Goal: Task Accomplishment & Management: Complete application form

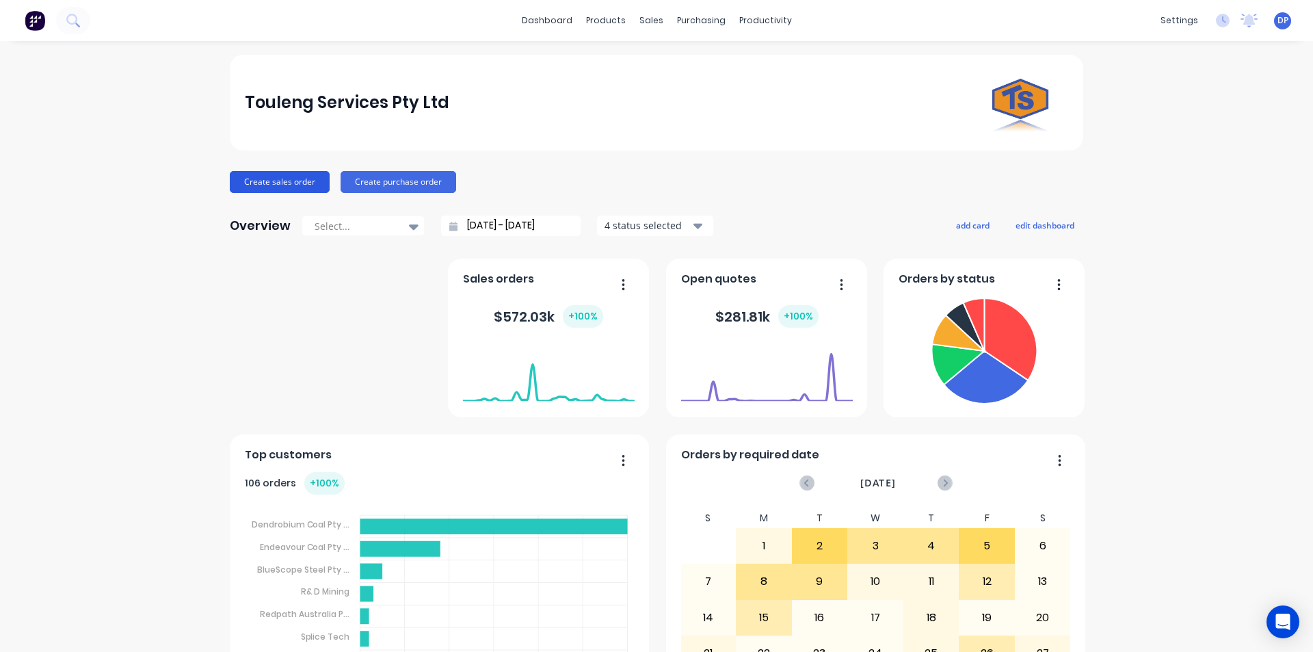
click at [282, 187] on button "Create sales order" at bounding box center [280, 182] width 100 height 22
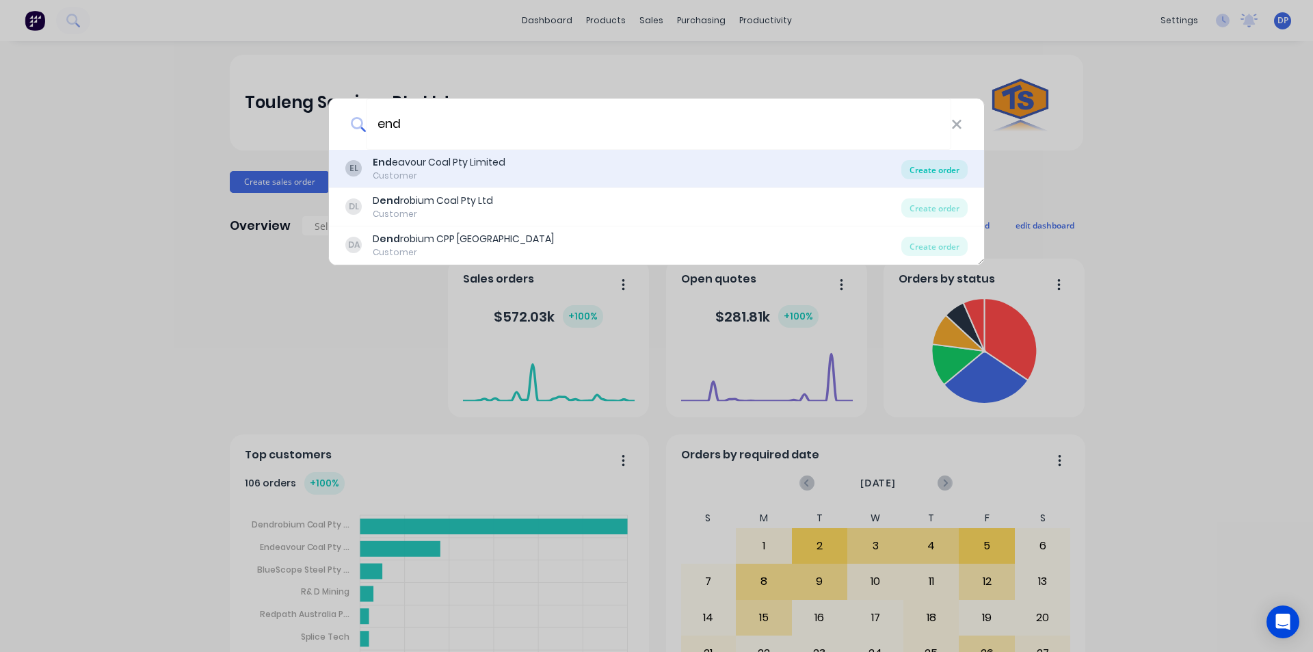
type input "end"
click at [956, 174] on div "Create order" at bounding box center [934, 169] width 66 height 19
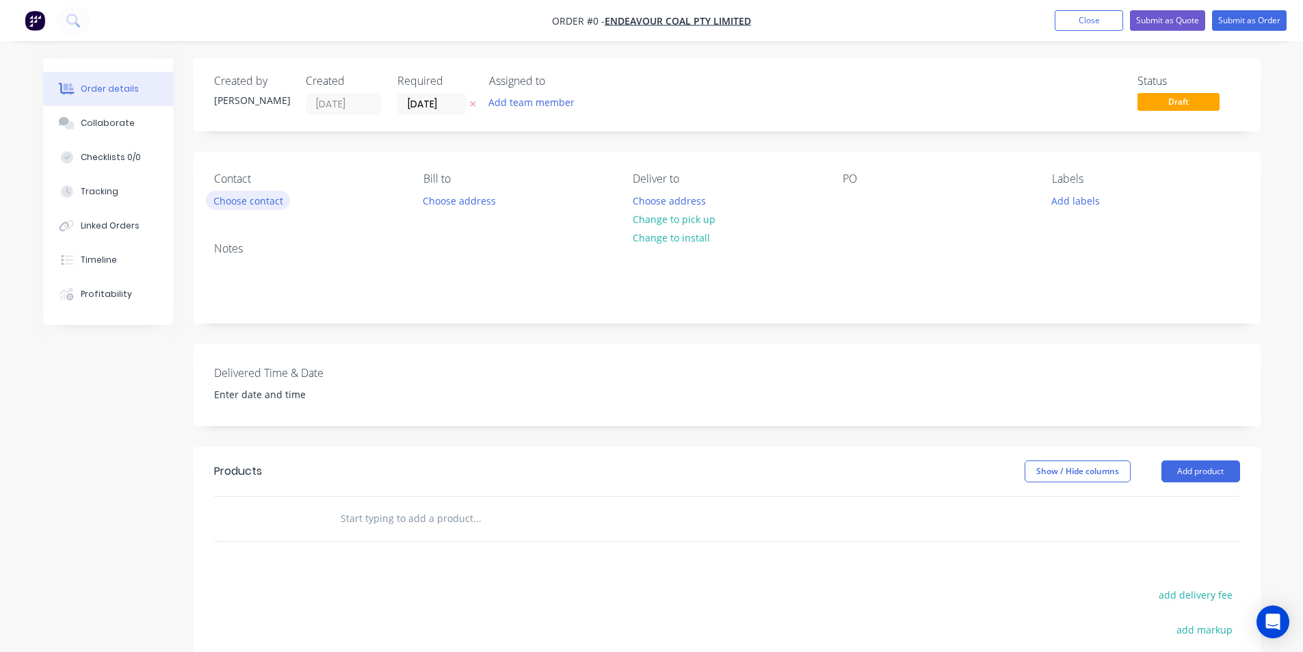
click at [251, 204] on button "Choose contact" at bounding box center [248, 200] width 84 height 18
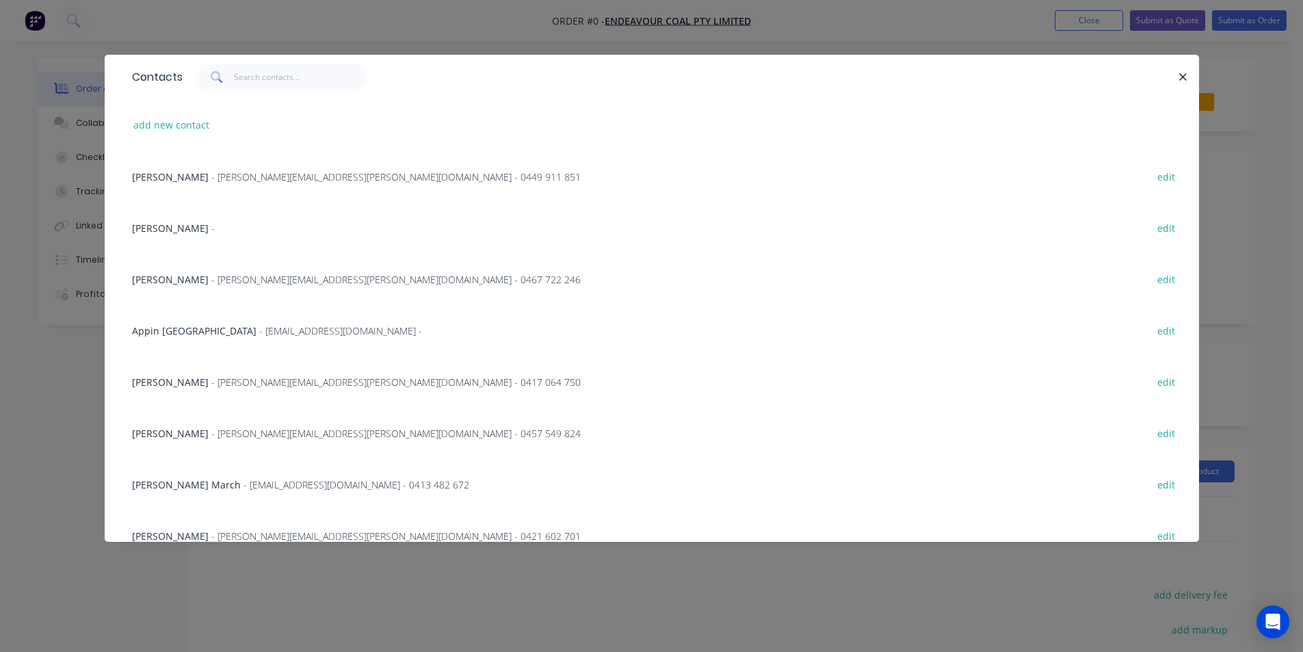
click at [191, 172] on span "[PERSON_NAME]" at bounding box center [170, 176] width 77 height 13
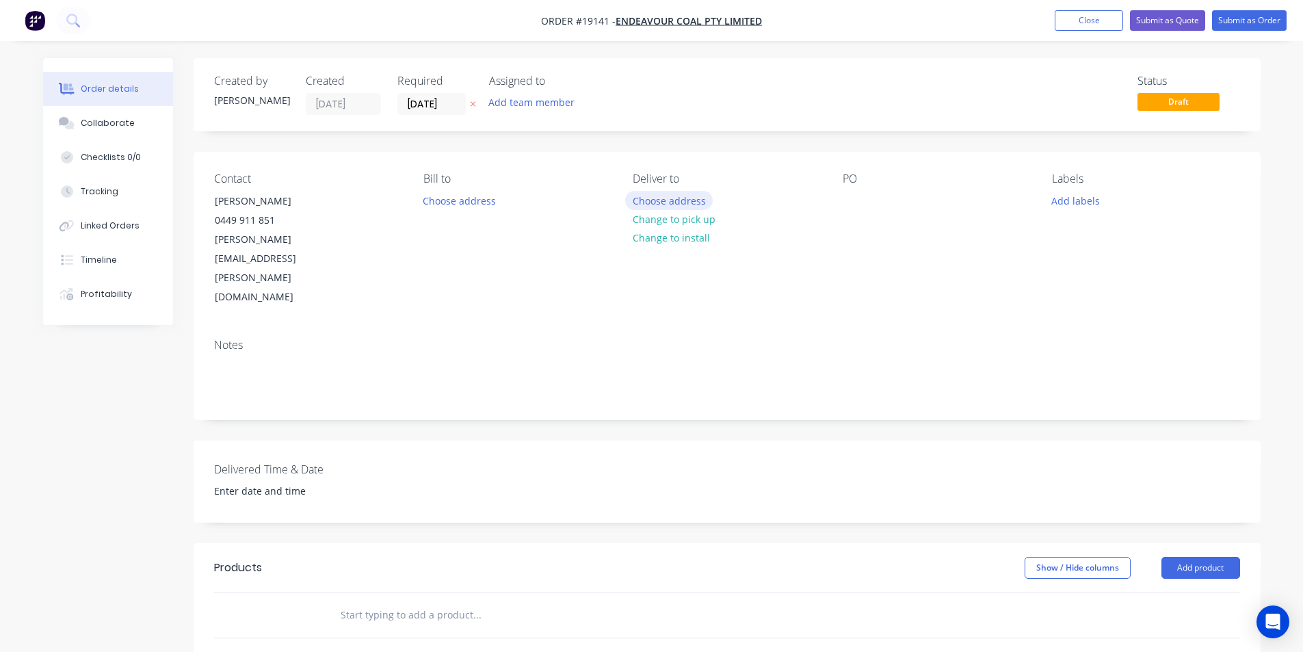
click at [688, 200] on button "Choose address" at bounding box center [669, 200] width 88 height 18
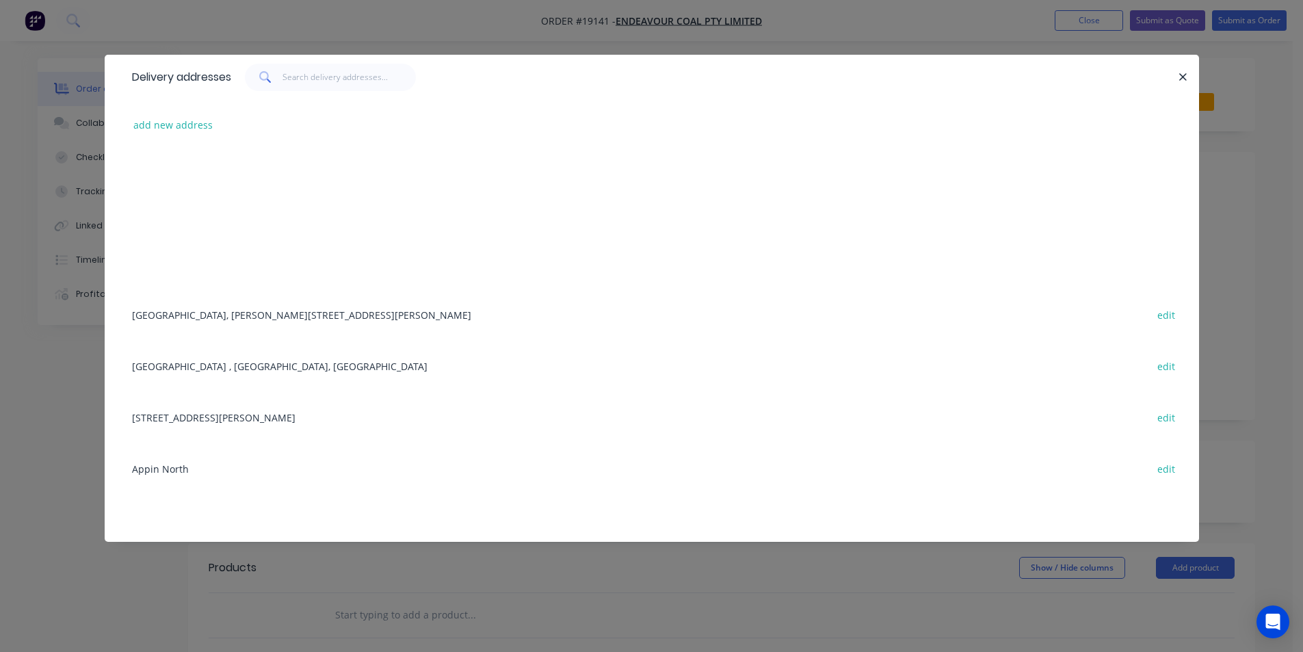
scroll to position [224, 0]
click at [215, 308] on div "[GEOGRAPHIC_DATA], [PERSON_NAME][STREET_ADDRESS][PERSON_NAME] edit" at bounding box center [651, 310] width 1053 height 51
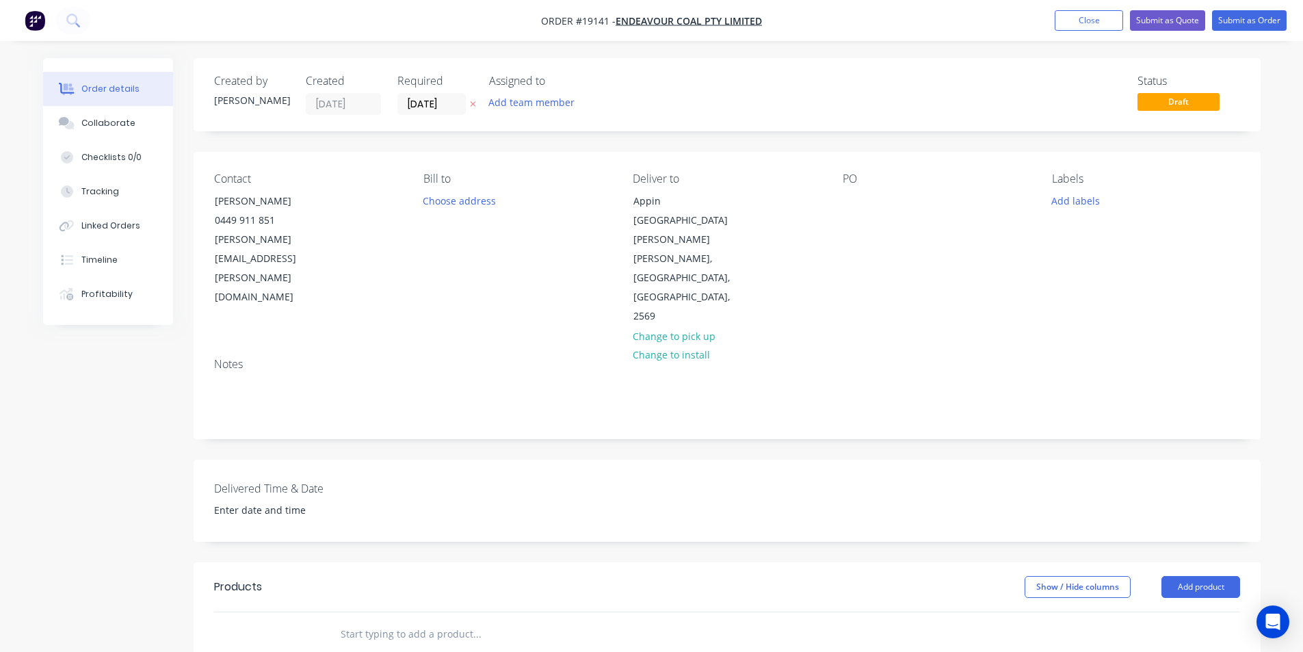
click at [1221, 562] on header "Products Show / Hide columns Add product" at bounding box center [727, 586] width 1067 height 49
click at [1195, 562] on header "Products Show / Hide columns Add product" at bounding box center [727, 586] width 1067 height 49
click at [1199, 576] on button "Add product" at bounding box center [1200, 587] width 79 height 22
drag, startPoint x: 1185, startPoint y: 589, endPoint x: 1196, endPoint y: 553, distance: 37.9
click at [1185, 639] on div "Basic product" at bounding box center [1174, 649] width 105 height 20
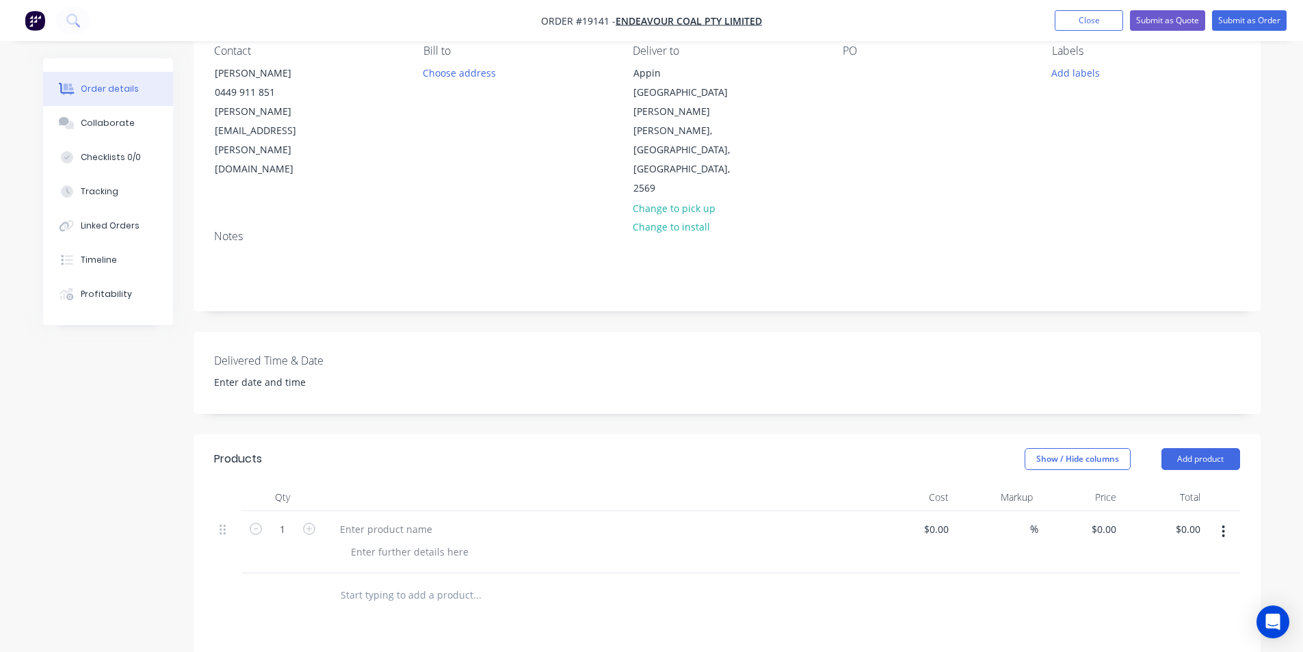
scroll to position [137, 0]
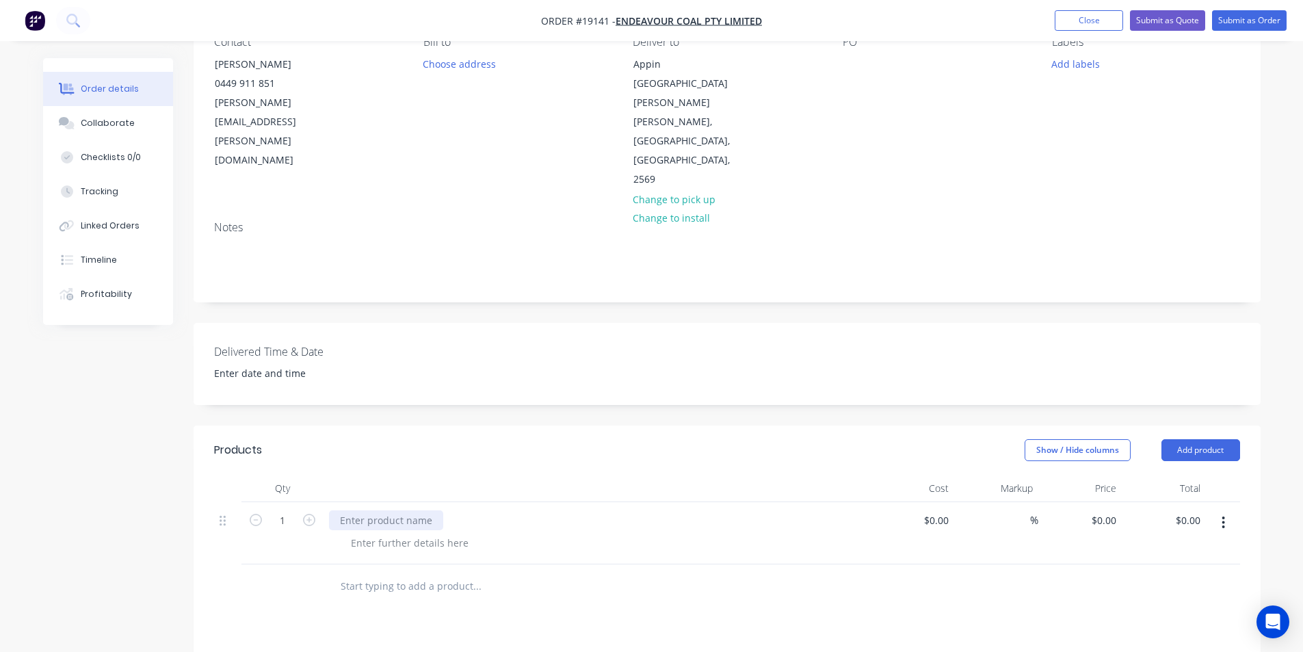
click at [353, 510] on div at bounding box center [386, 520] width 114 height 20
click at [480, 425] on header "Products Show / Hide columns Add product" at bounding box center [727, 449] width 1067 height 49
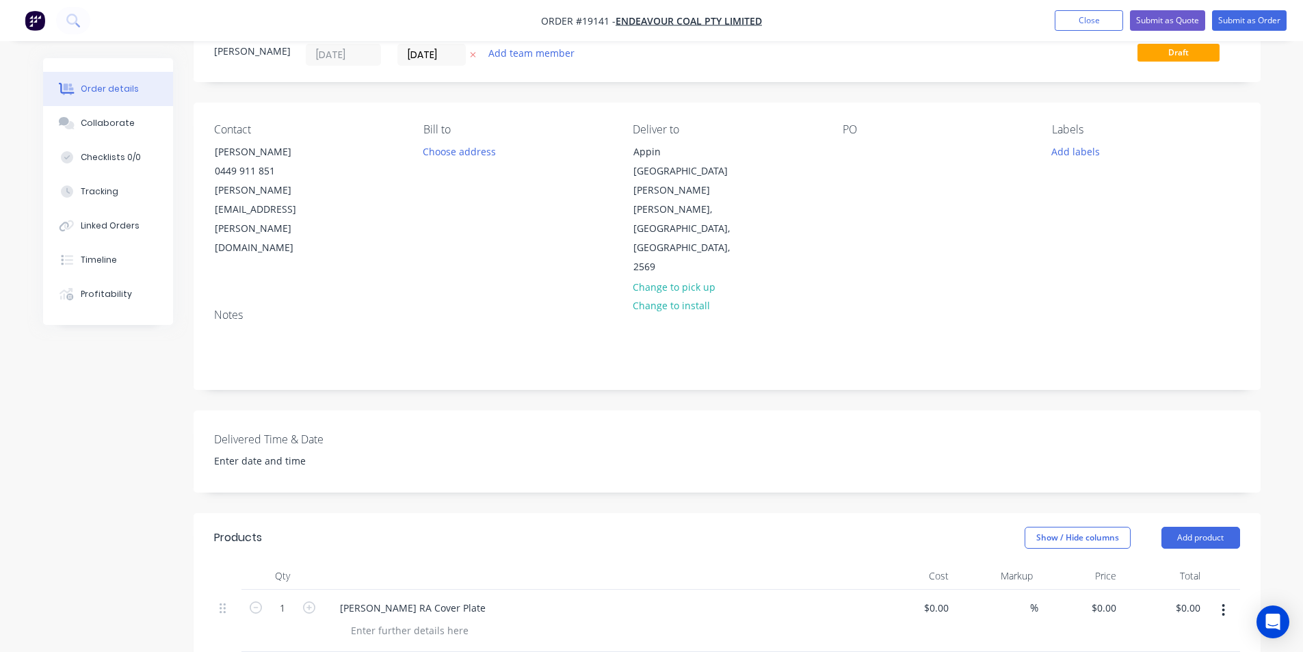
scroll to position [0, 0]
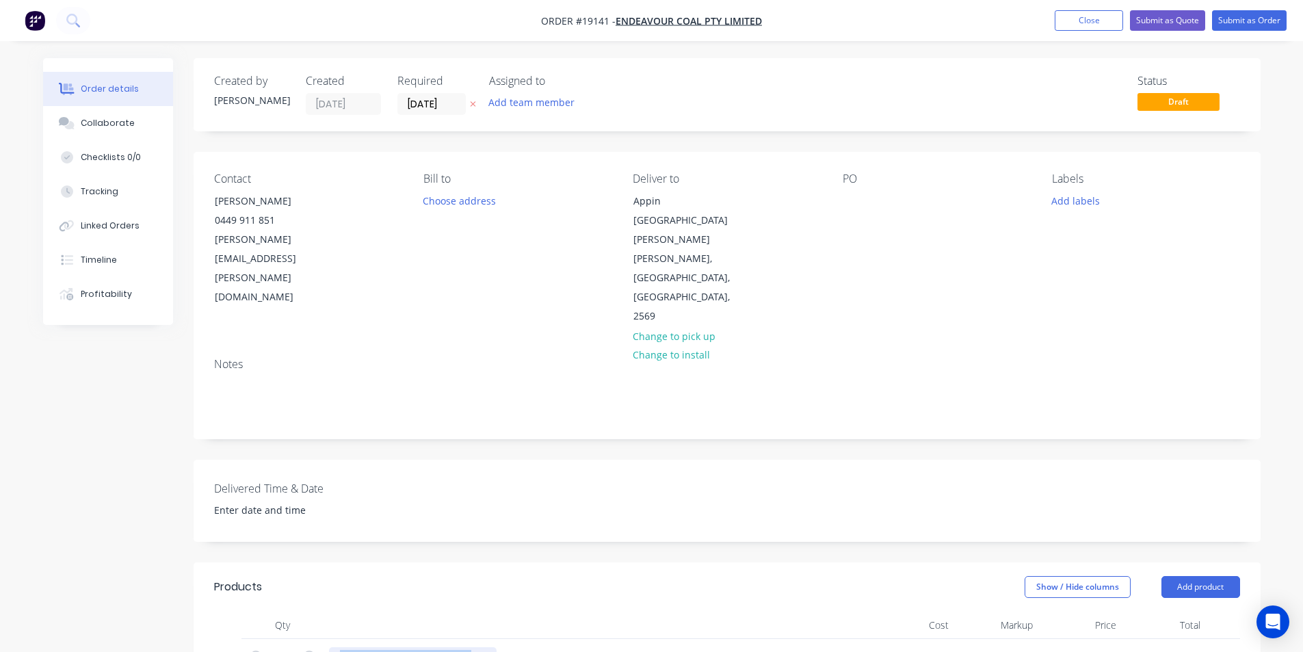
drag, startPoint x: 454, startPoint y: 597, endPoint x: 334, endPoint y: 595, distance: 120.4
click at [334, 647] on div "[PERSON_NAME] RA Cover Plate" at bounding box center [413, 657] width 168 height 20
copy div "[PERSON_NAME] RA Cover Plate"
click at [1089, 207] on button "Add labels" at bounding box center [1075, 200] width 63 height 18
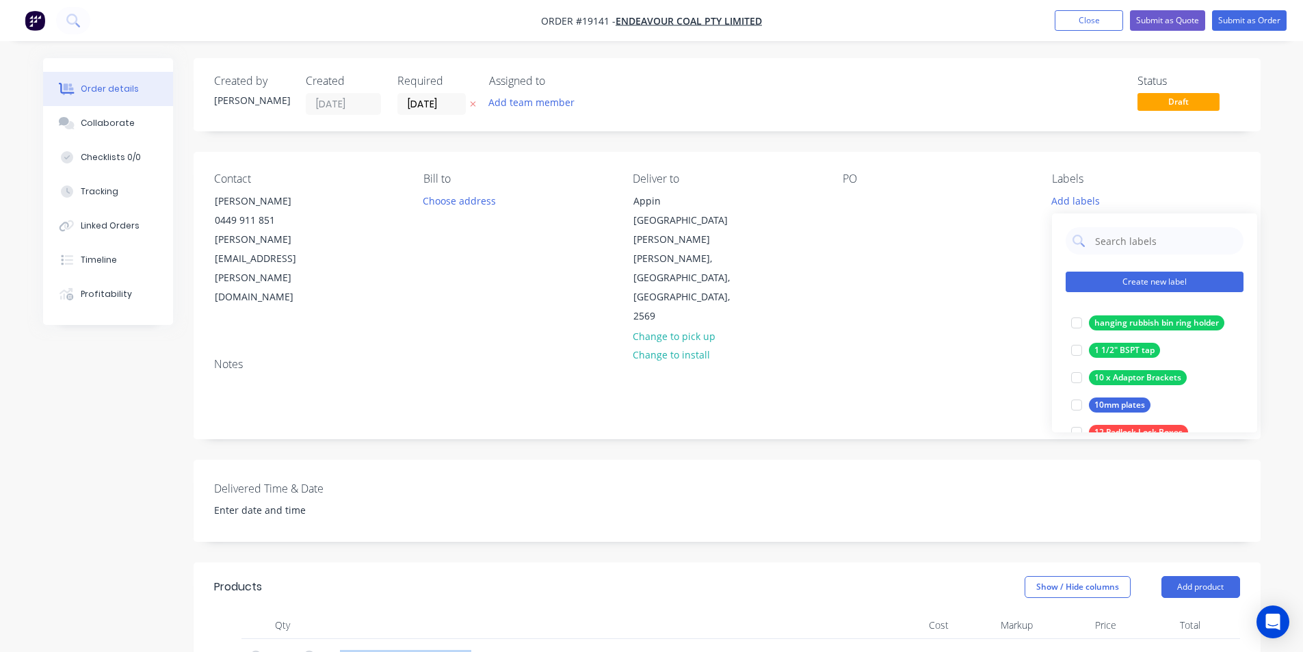
click at [1163, 277] on button "Create new label" at bounding box center [1155, 282] width 178 height 21
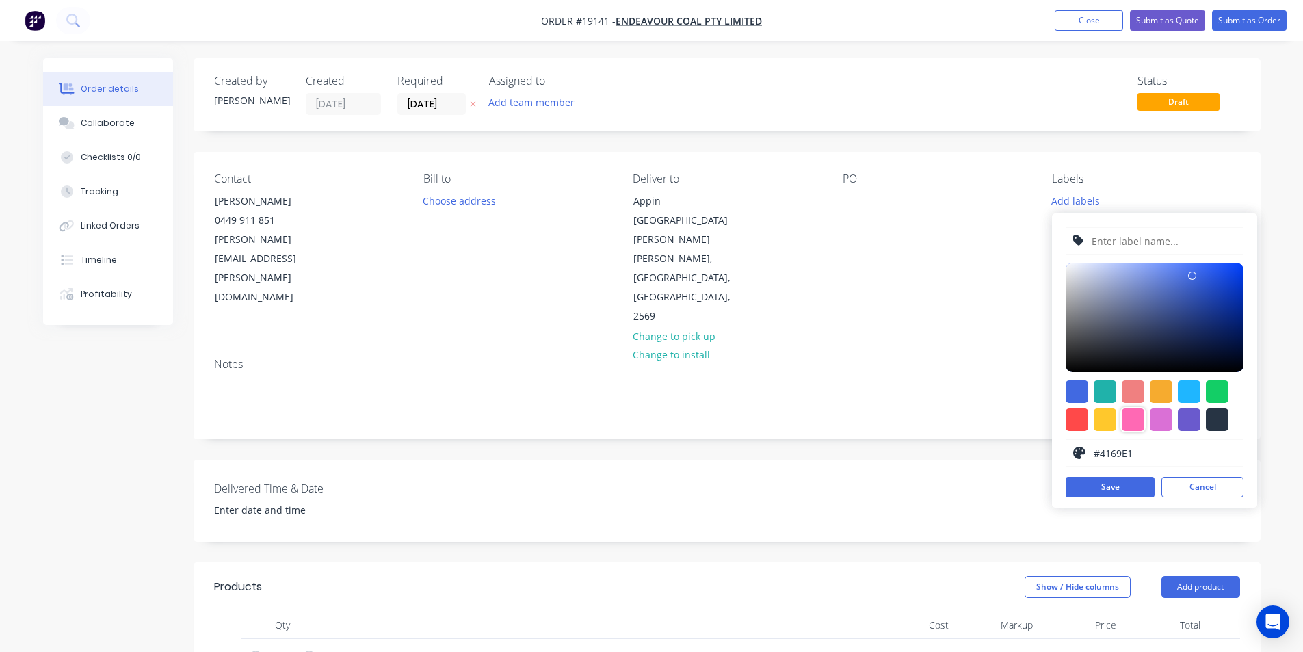
click at [1133, 421] on div at bounding box center [1133, 419] width 23 height 23
type input "#FF69B4"
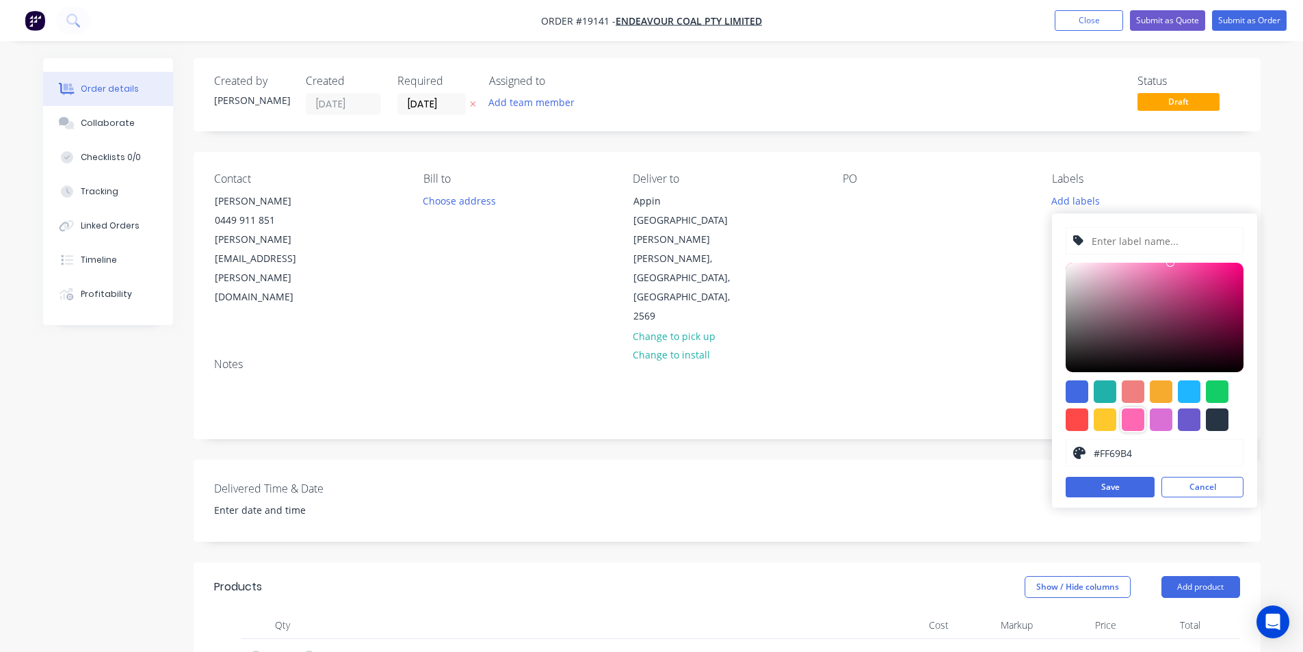
click at [1122, 230] on input "text" at bounding box center [1163, 241] width 146 height 26
paste input "[PERSON_NAME] RA Cover Plate"
type input "[PERSON_NAME] RA Cover Plate"
click at [1118, 492] on button "Save" at bounding box center [1110, 487] width 89 height 21
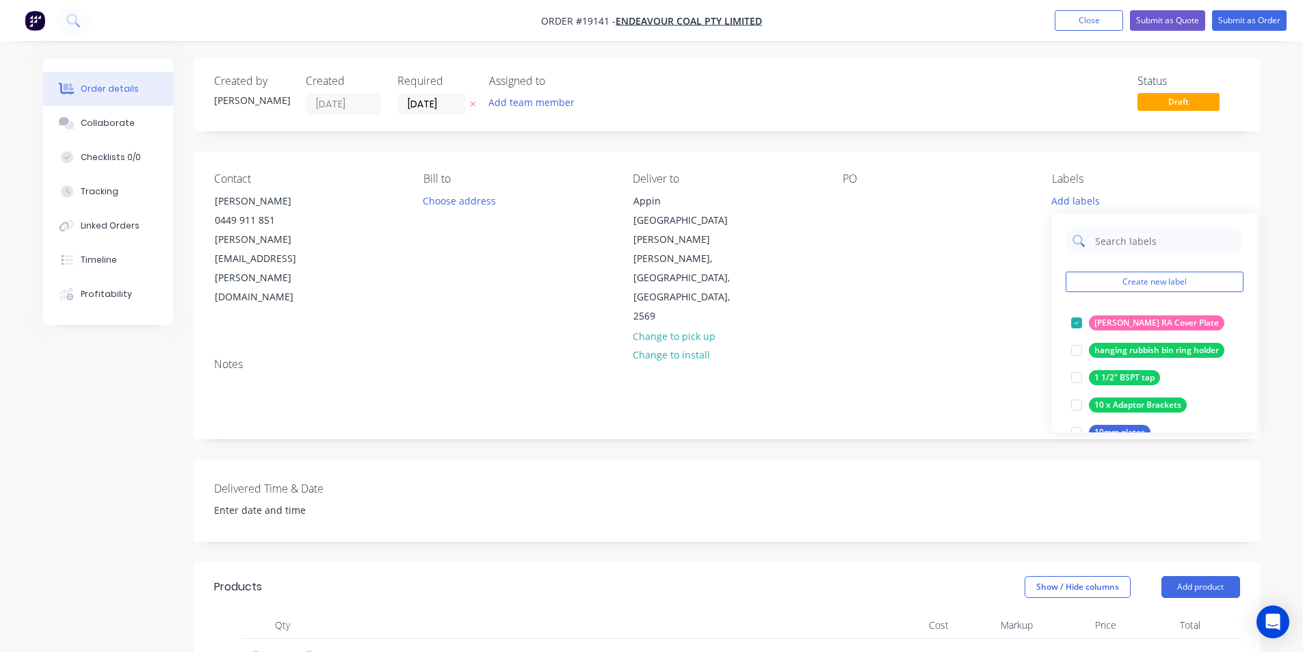
click at [1124, 241] on input "text" at bounding box center [1165, 240] width 143 height 27
type input "urge"
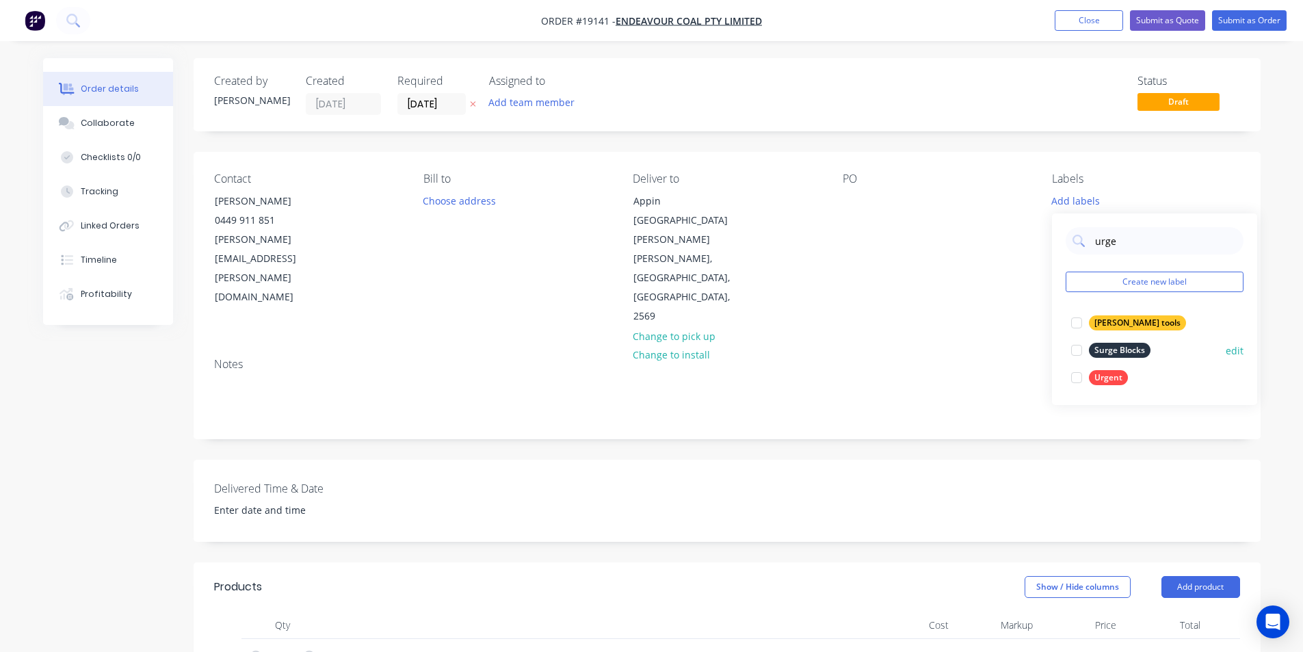
click at [1076, 371] on div at bounding box center [1076, 377] width 27 height 27
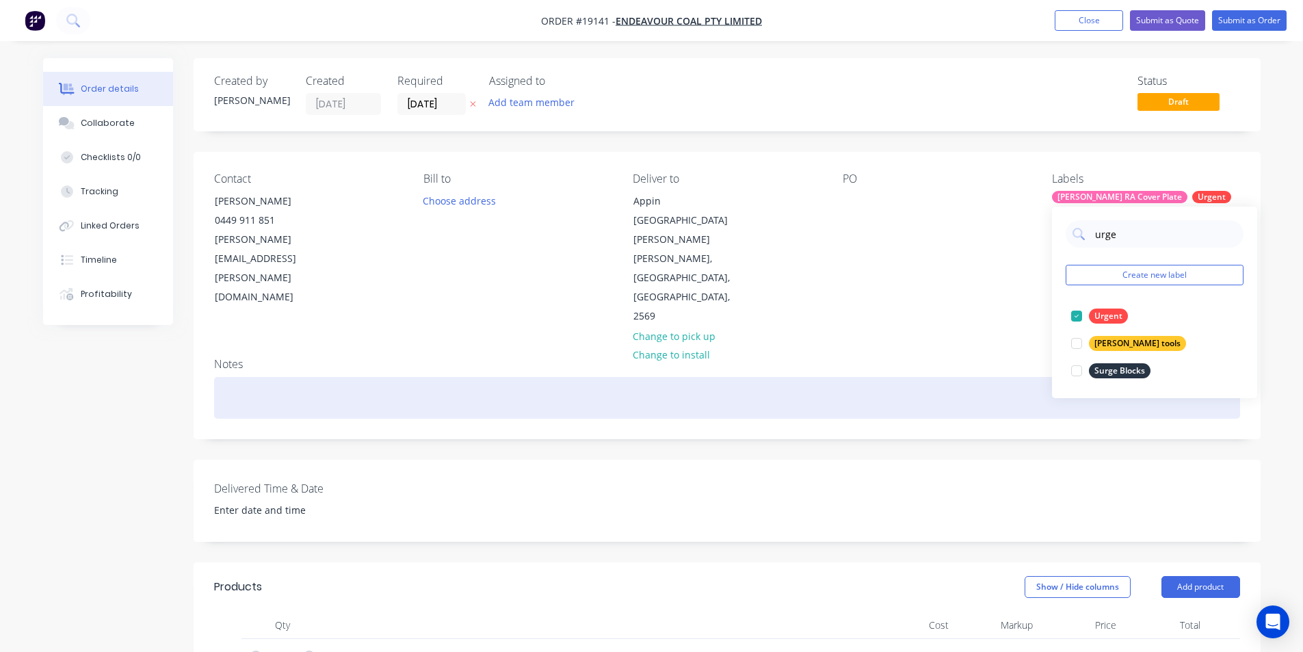
click at [984, 377] on div at bounding box center [727, 398] width 1026 height 42
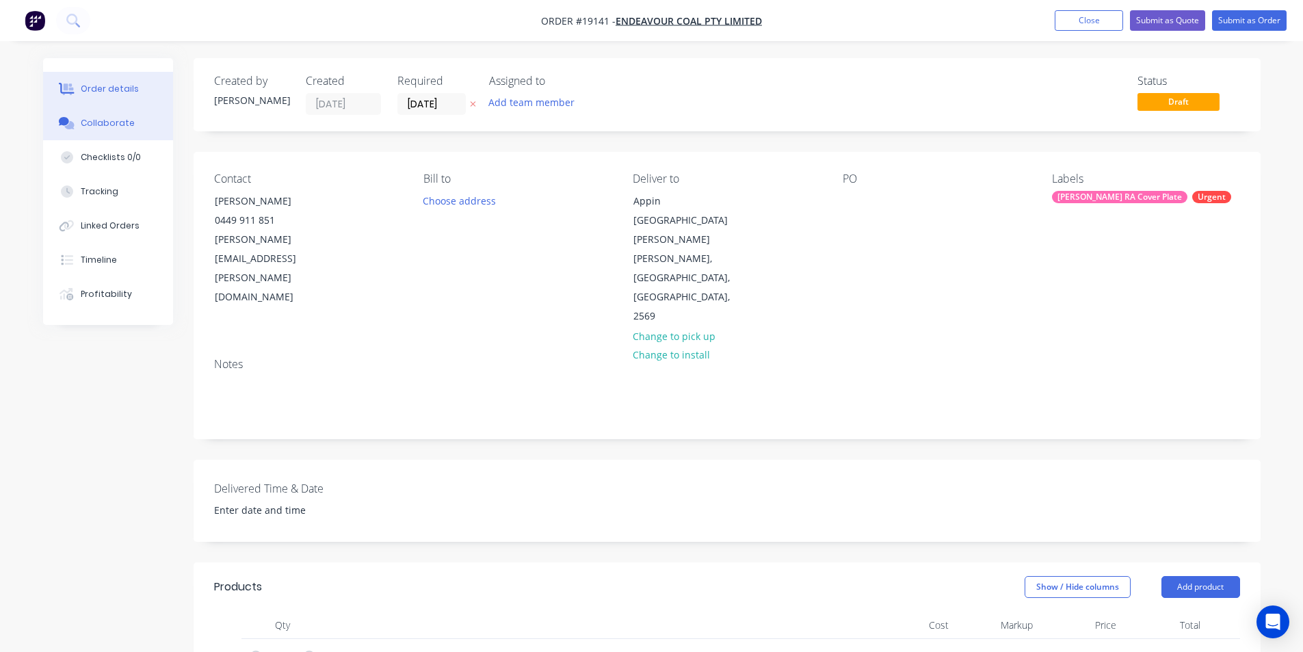
click at [127, 122] on div "Collaborate" at bounding box center [108, 123] width 54 height 12
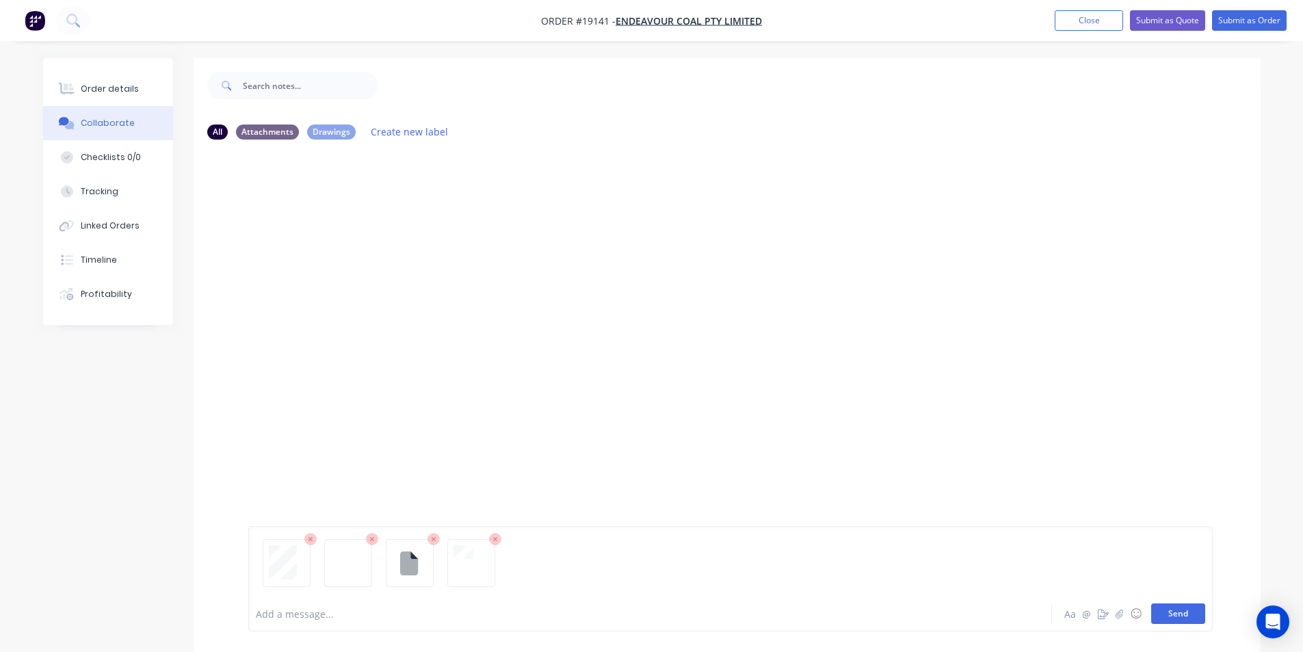
click at [1179, 611] on button "Send" at bounding box center [1178, 613] width 54 height 21
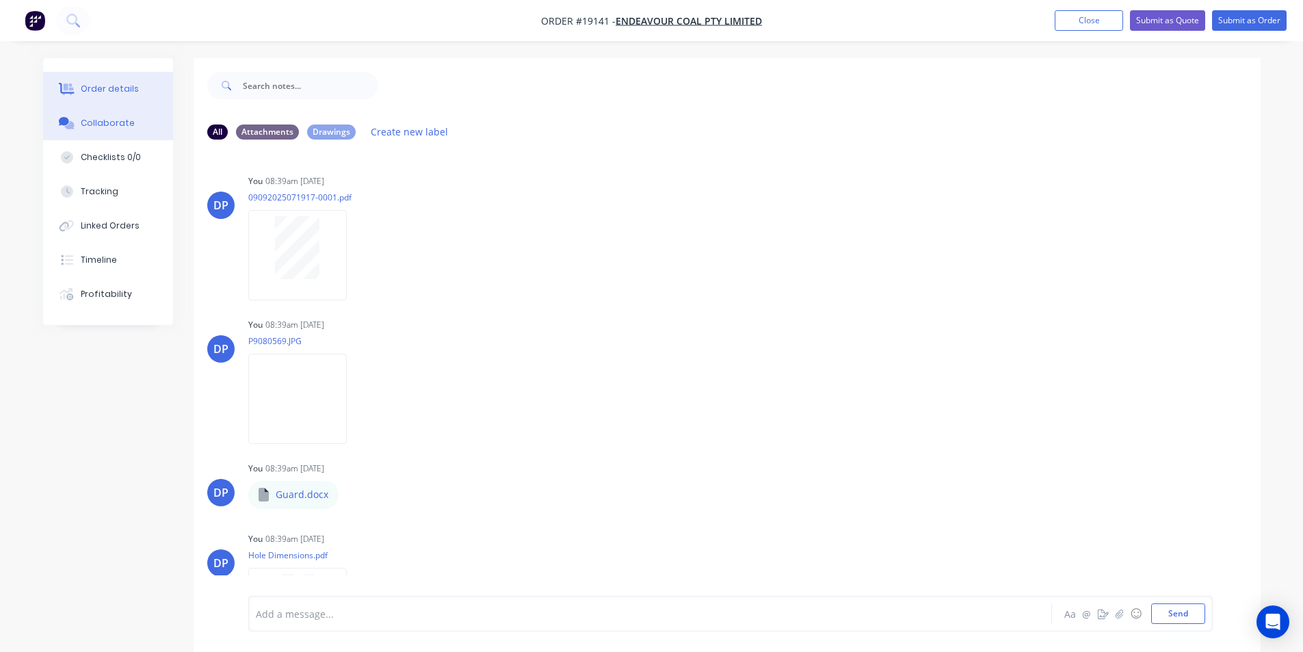
click at [148, 85] on button "Order details" at bounding box center [108, 89] width 130 height 34
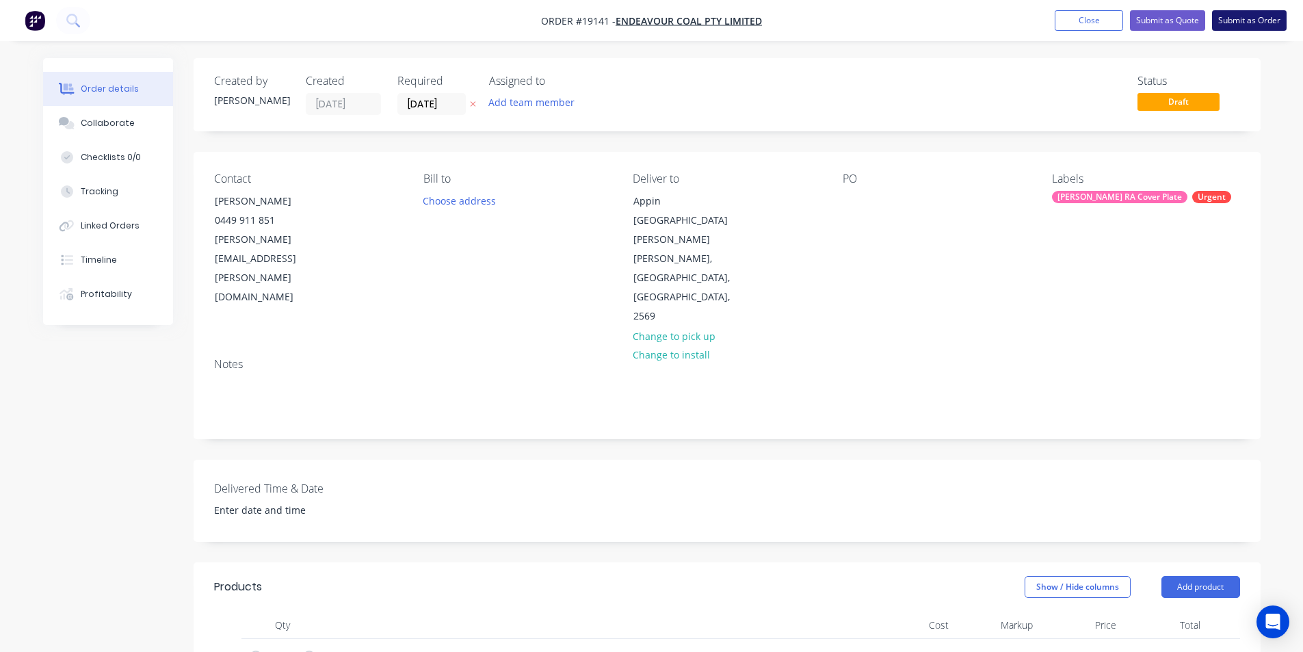
click at [1247, 19] on button "Submit as Order" at bounding box center [1249, 20] width 75 height 21
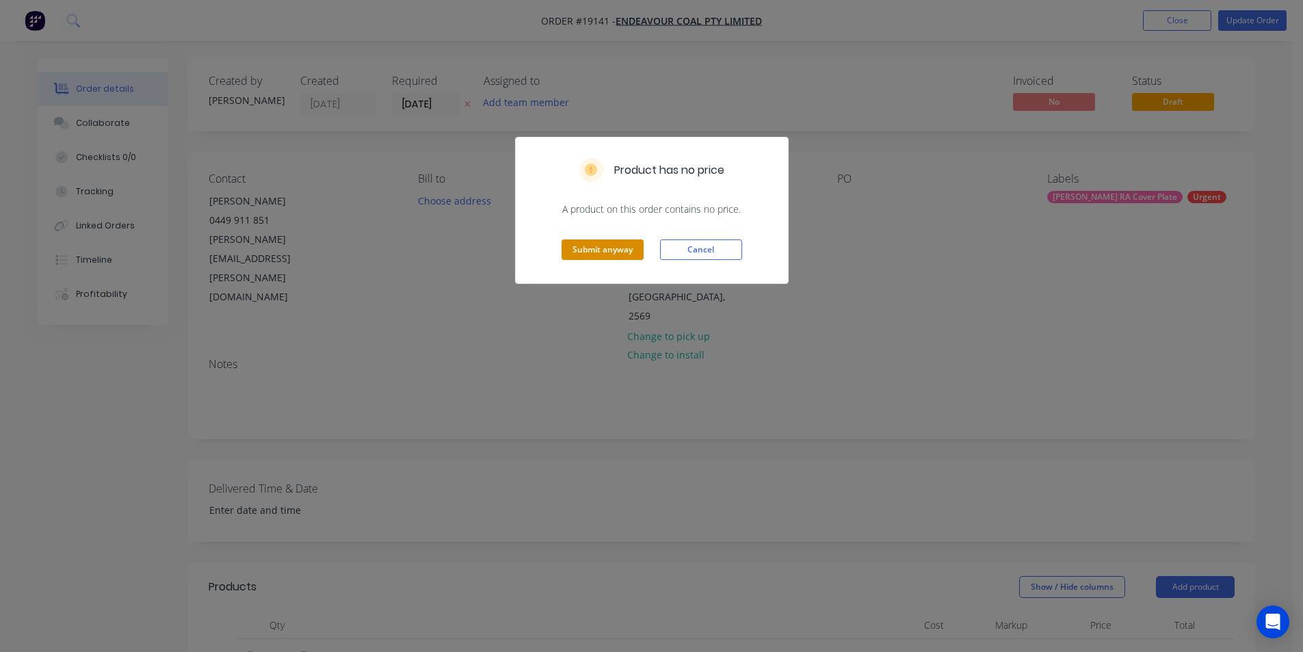
click at [612, 254] on button "Submit anyway" at bounding box center [602, 249] width 82 height 21
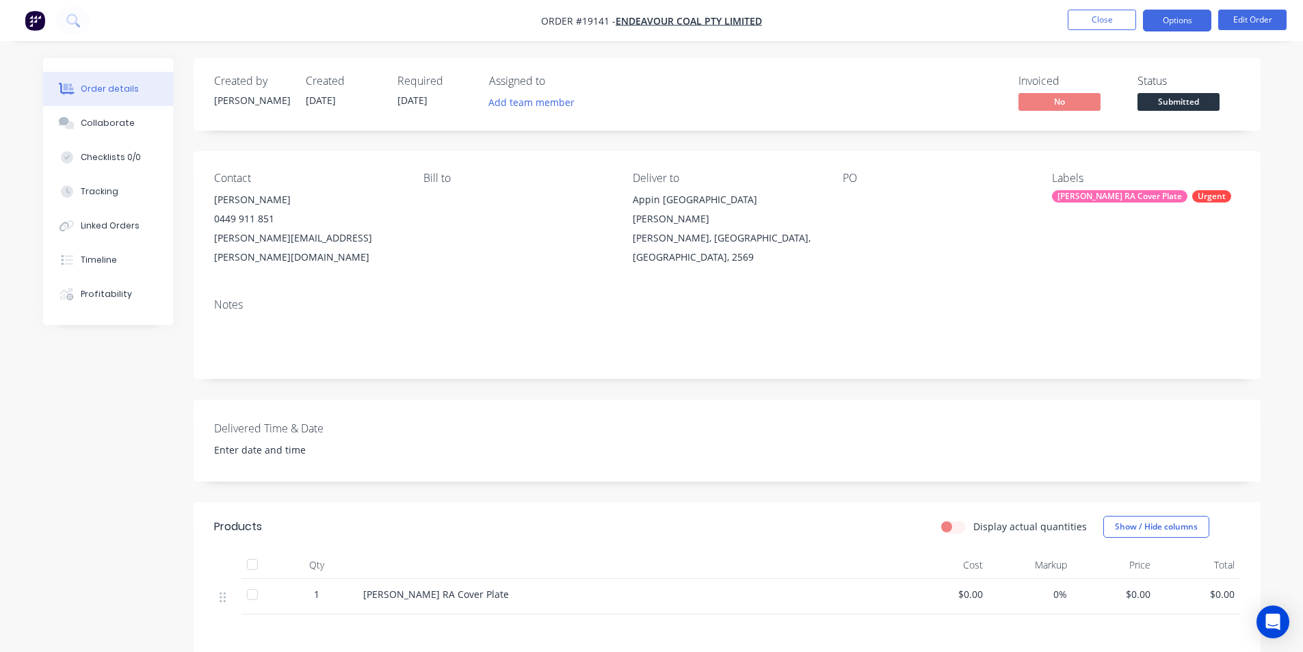
click at [1187, 21] on button "Options" at bounding box center [1177, 21] width 68 height 22
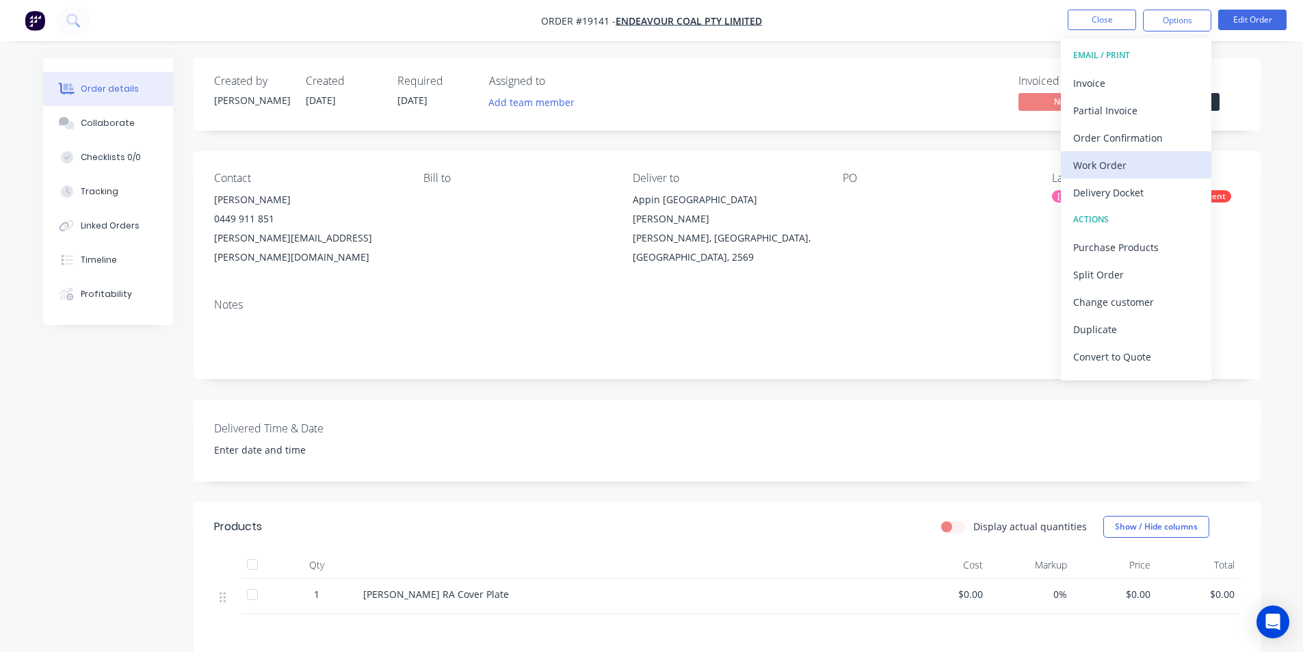
click at [1123, 163] on div "Work Order" at bounding box center [1136, 165] width 126 height 20
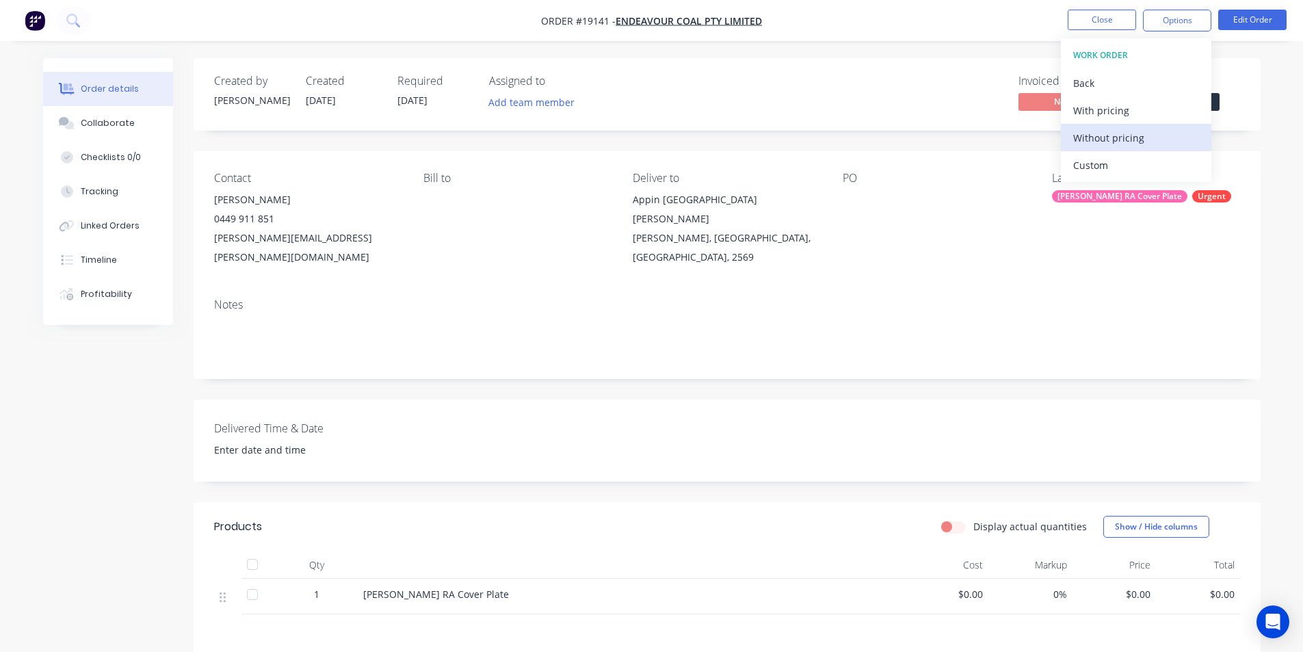
click at [1132, 143] on div "Without pricing" at bounding box center [1136, 138] width 126 height 20
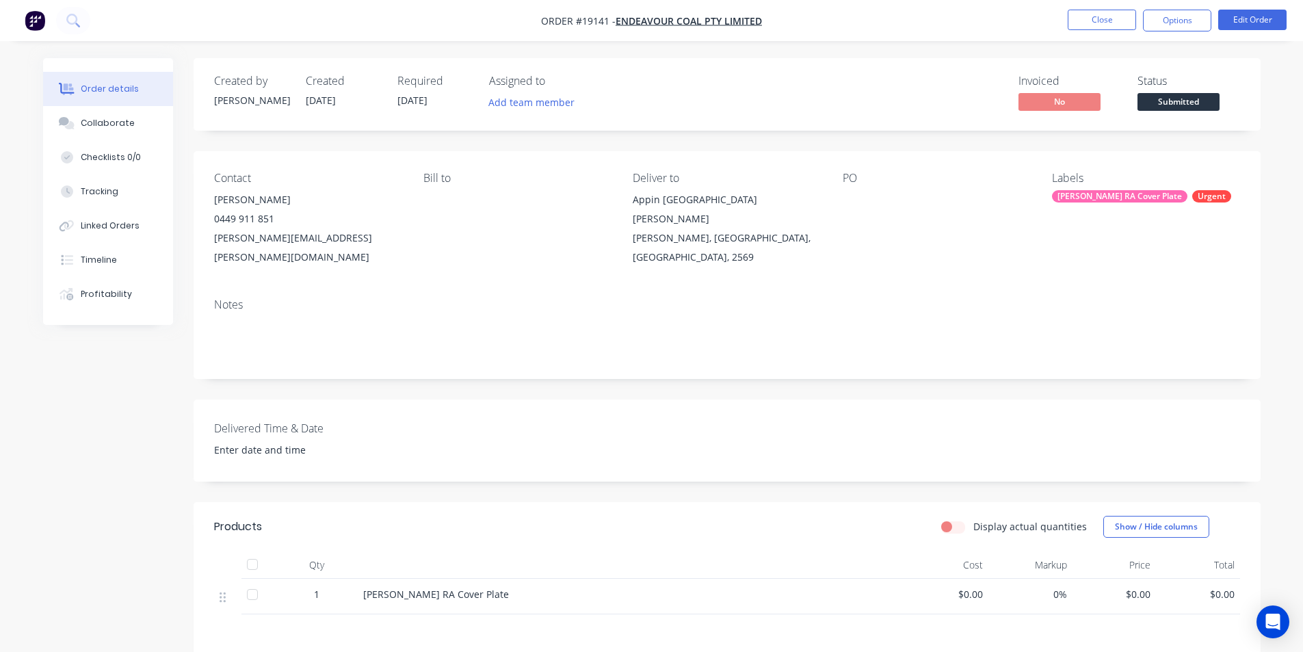
click at [38, 23] on img "button" at bounding box center [35, 20] width 21 height 21
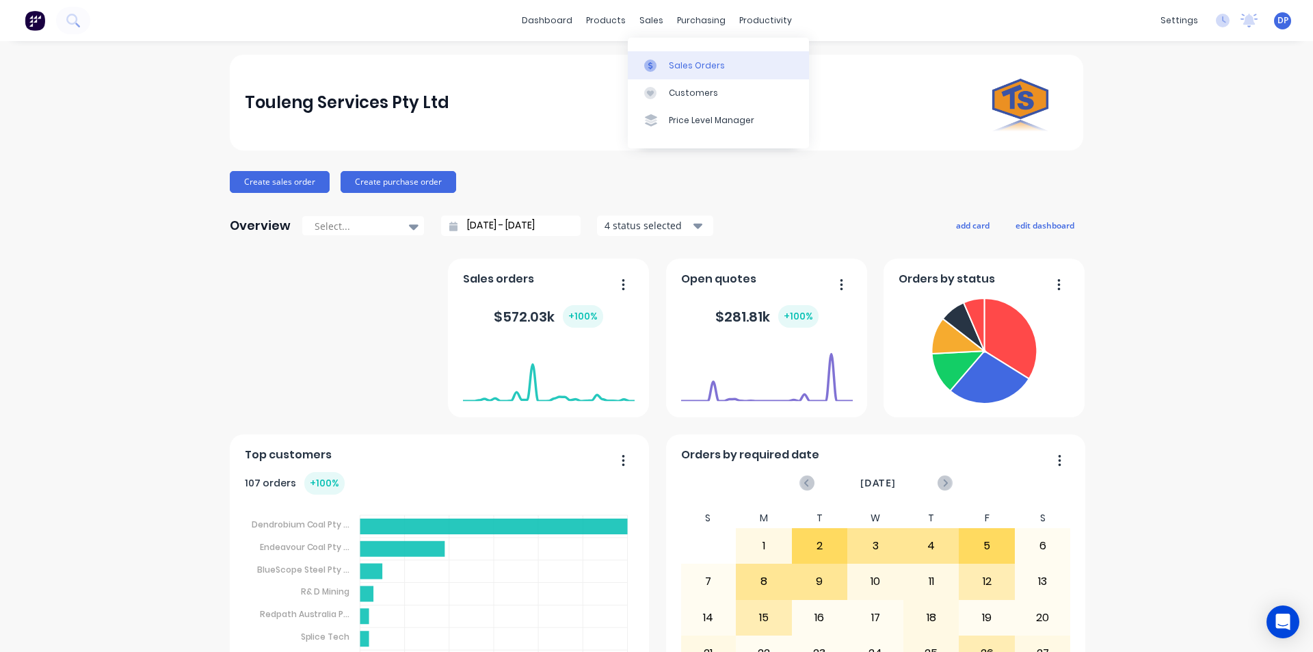
click at [700, 62] on div "Sales Orders" at bounding box center [697, 66] width 56 height 12
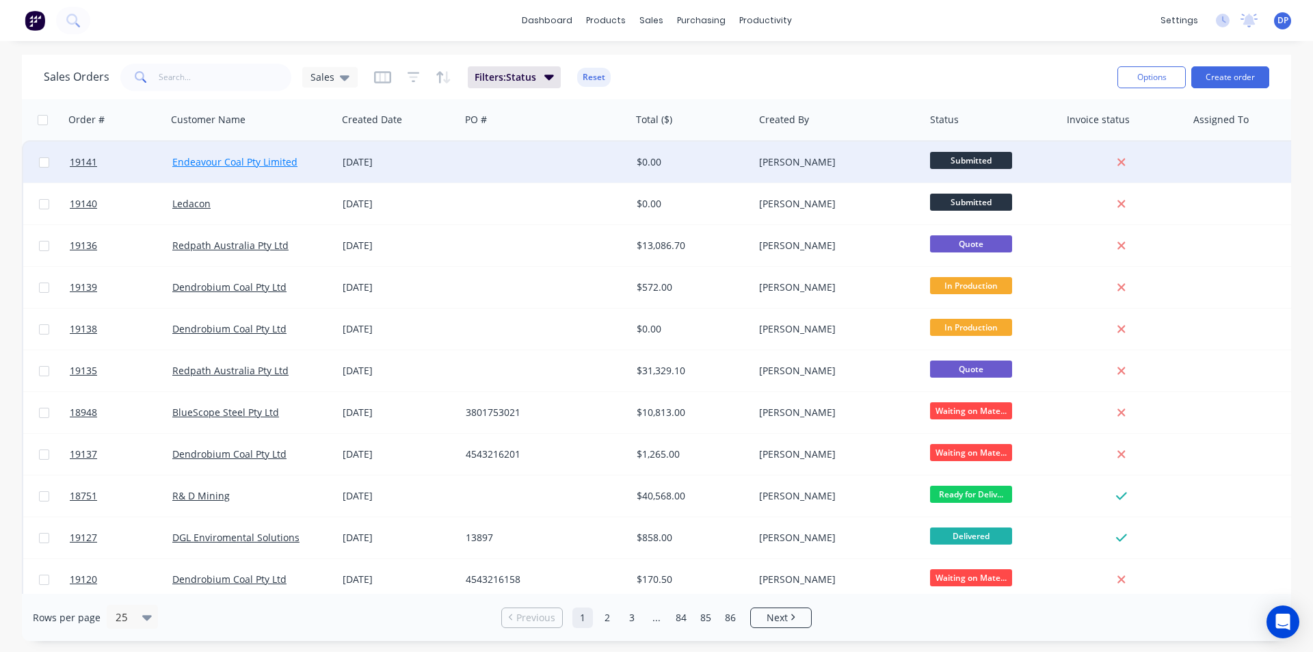
click at [248, 157] on link "Endeavour Coal Pty Limited" at bounding box center [234, 161] width 125 height 13
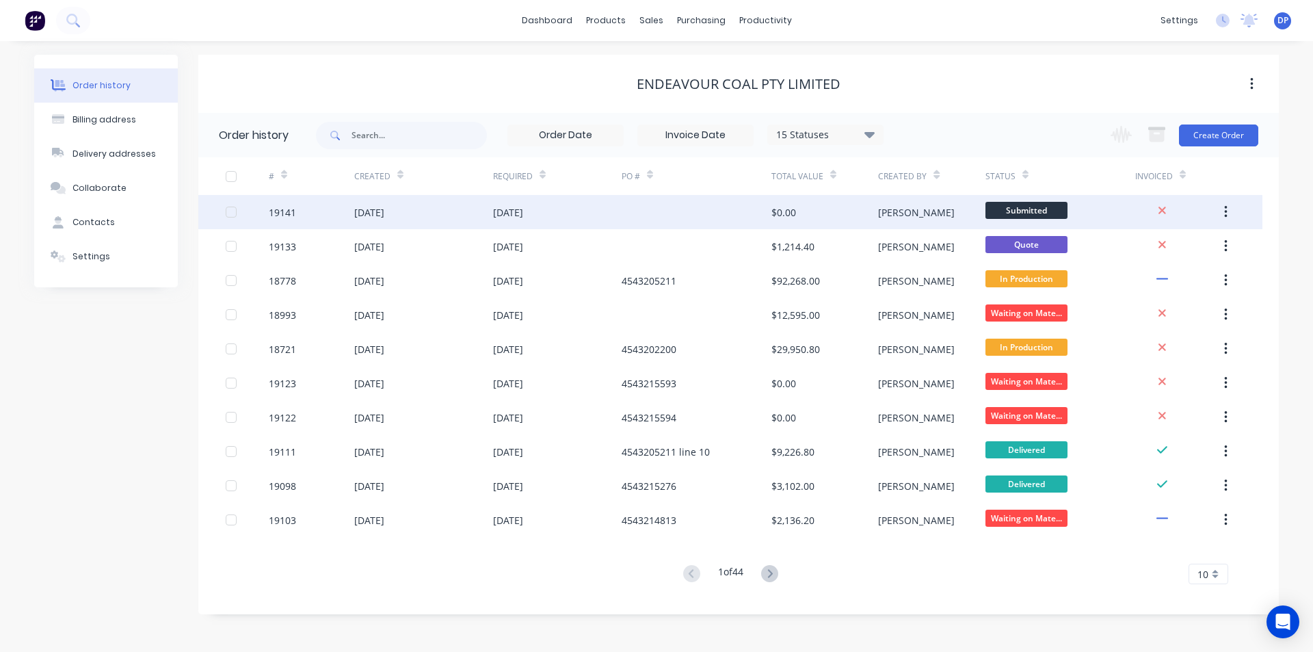
click at [286, 209] on div "19141" at bounding box center [282, 212] width 27 height 14
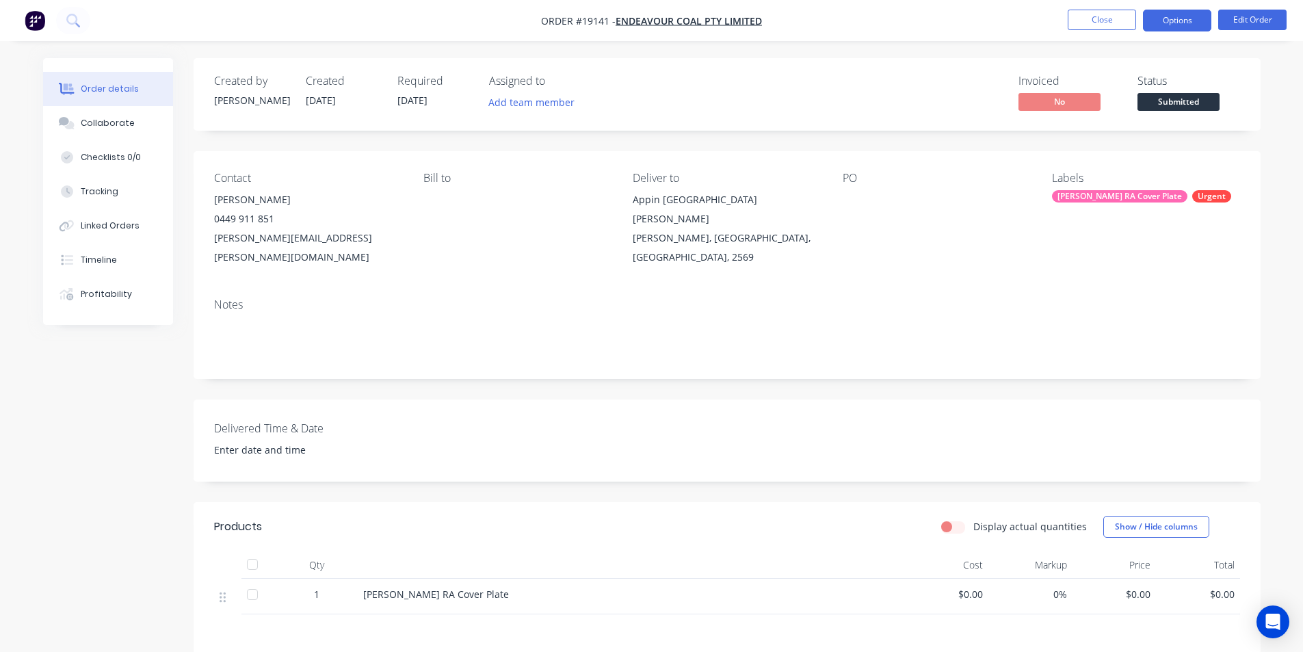
click at [1193, 25] on button "Options" at bounding box center [1177, 21] width 68 height 22
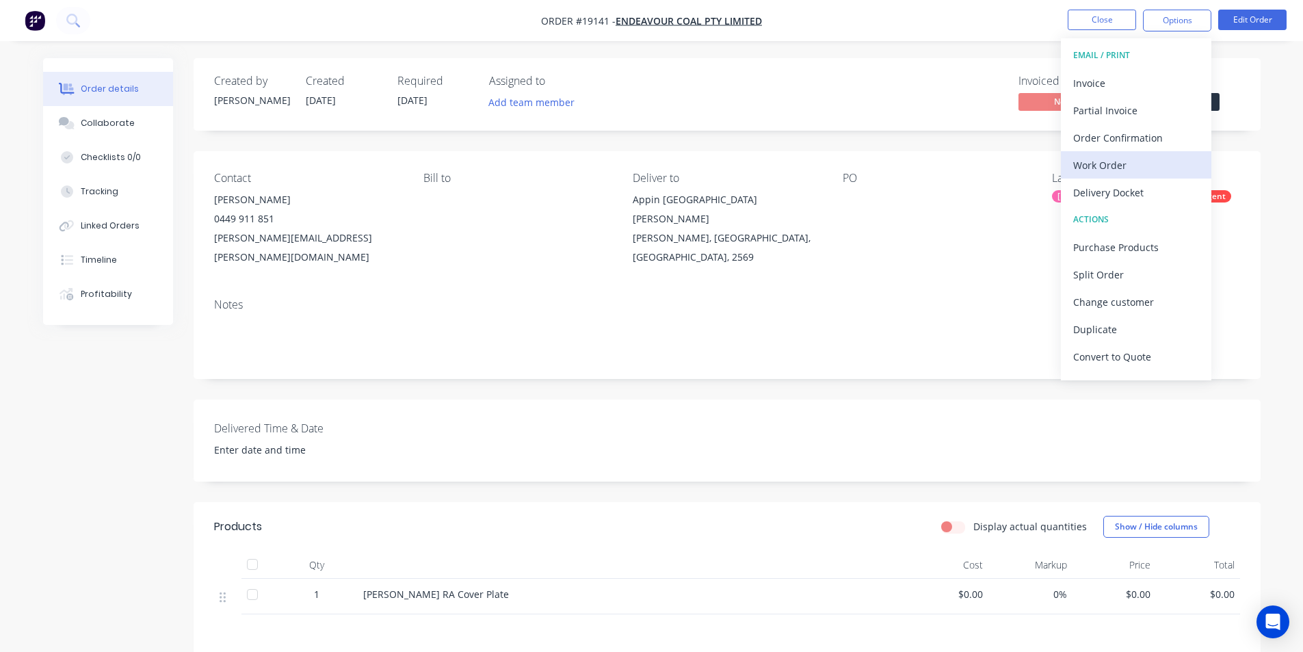
click at [1138, 163] on div "Work Order" at bounding box center [1136, 165] width 126 height 20
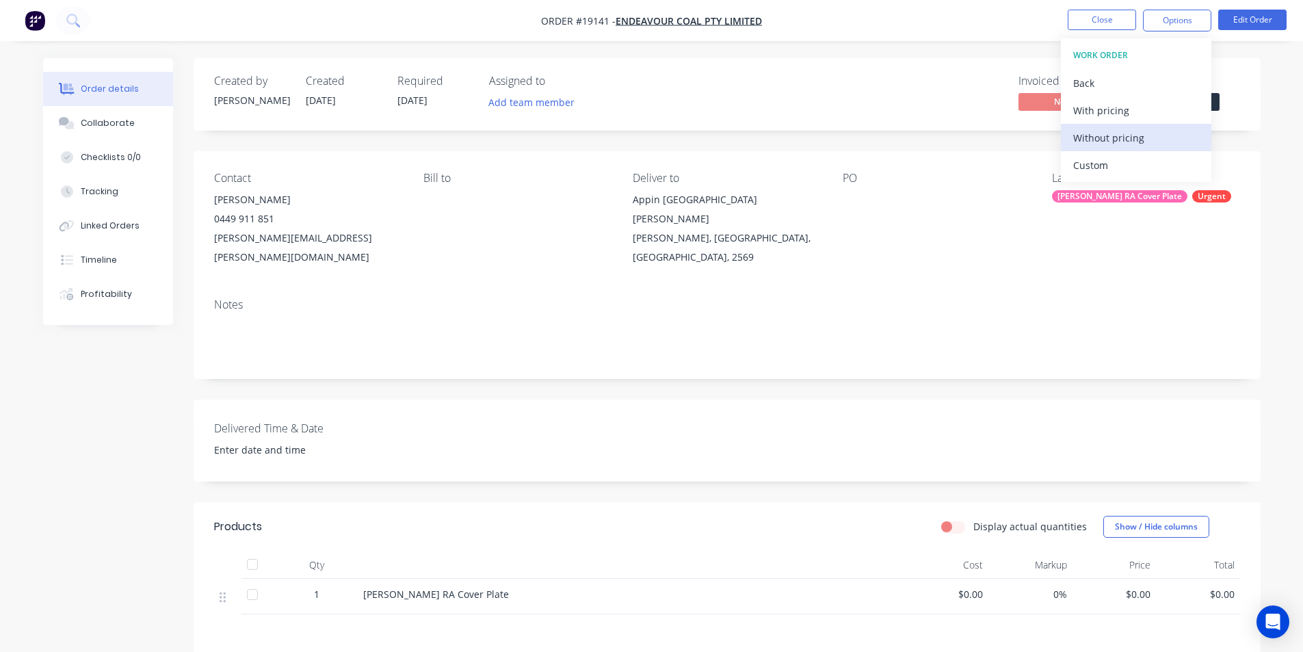
click at [1131, 139] on div "Without pricing" at bounding box center [1136, 138] width 126 height 20
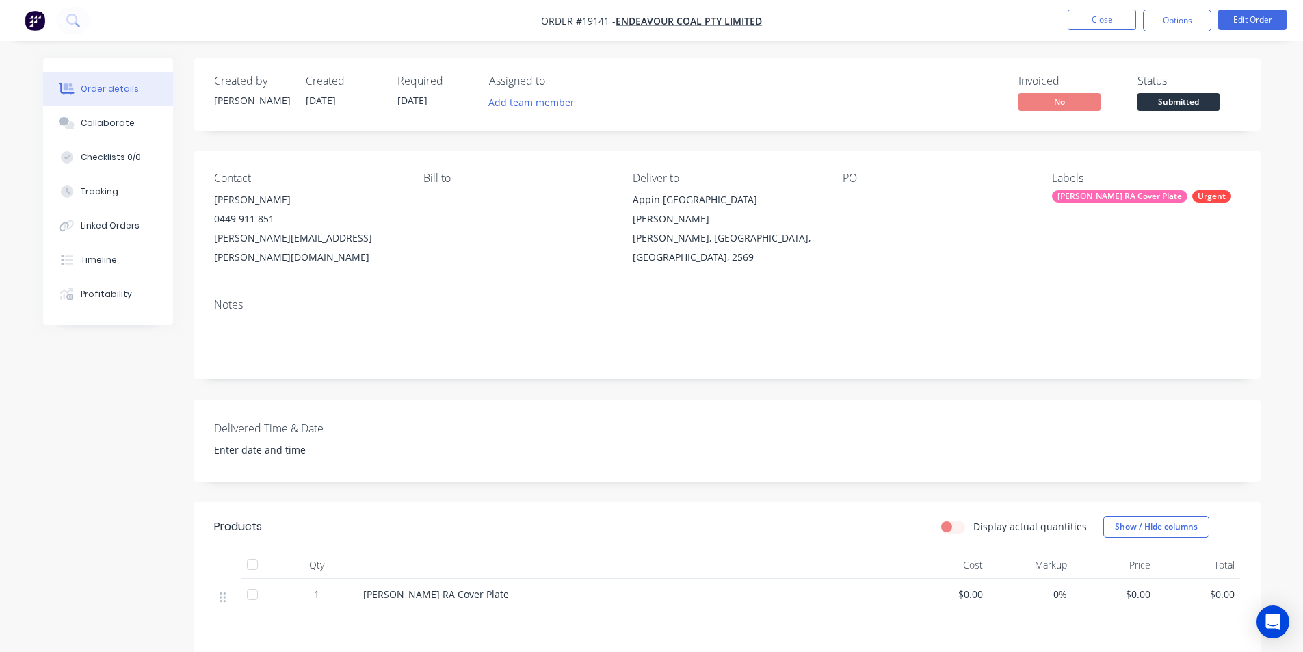
click at [31, 18] on img "button" at bounding box center [35, 20] width 21 height 21
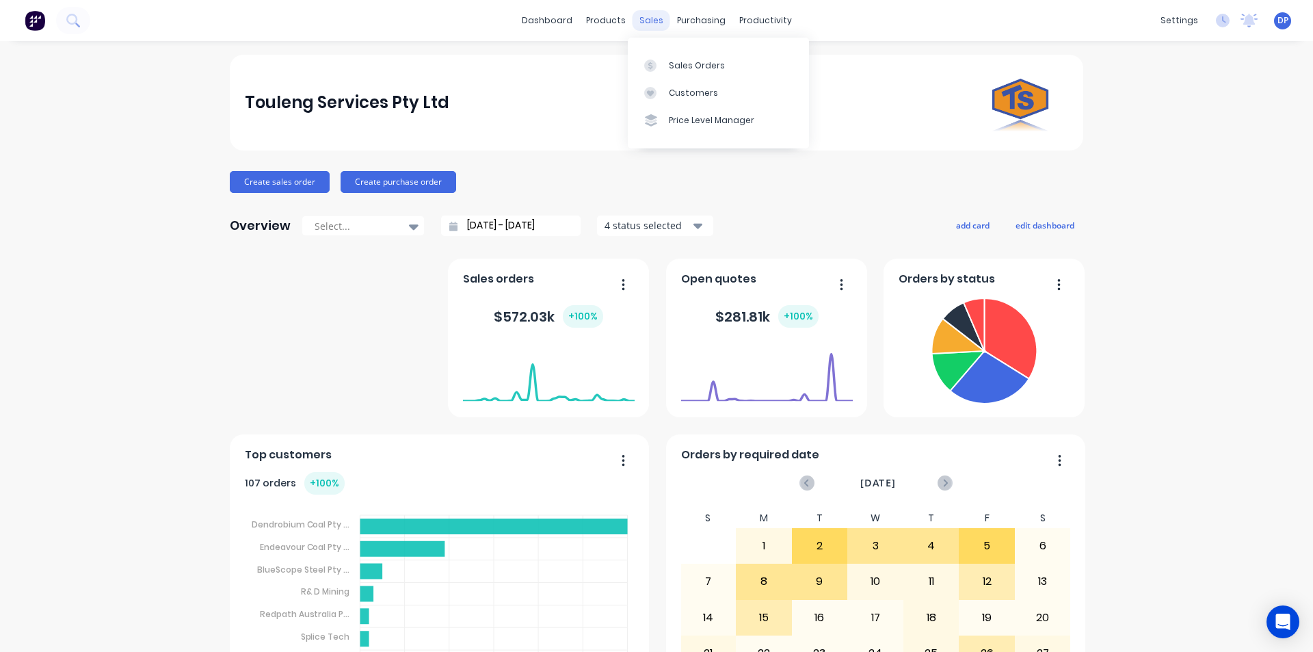
click at [653, 25] on div "sales" at bounding box center [652, 20] width 38 height 21
click at [699, 65] on div "Sales Orders" at bounding box center [697, 66] width 56 height 12
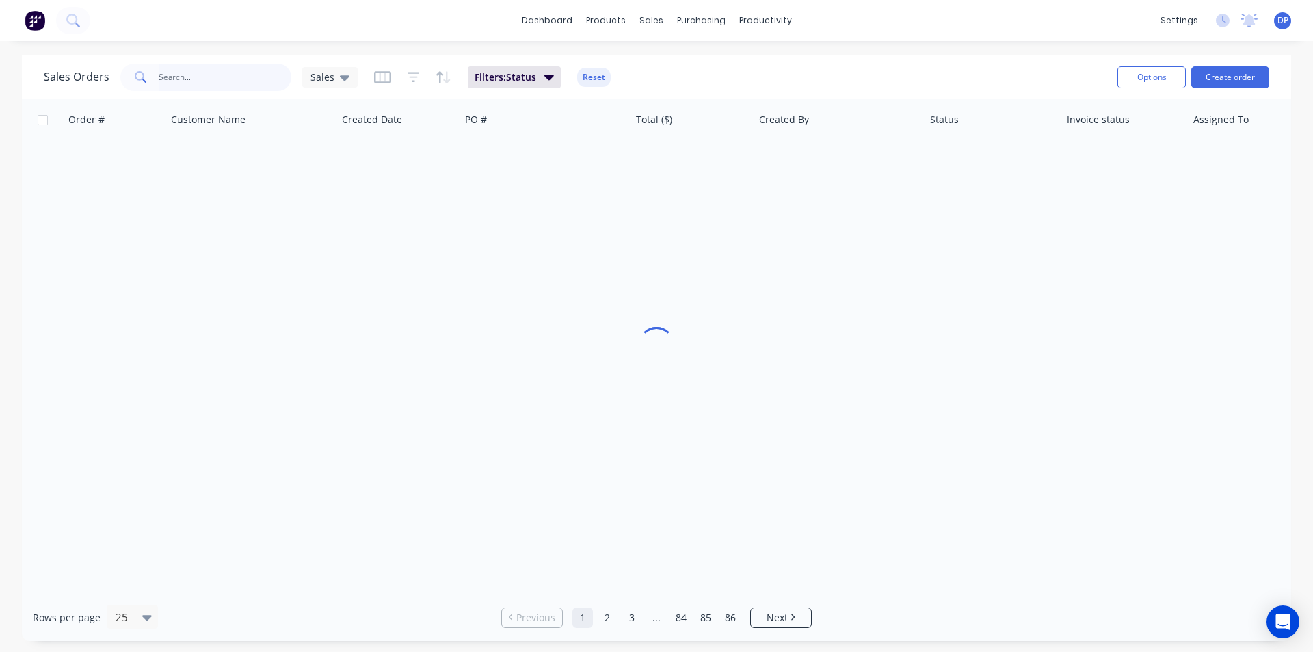
click at [217, 83] on input "text" at bounding box center [225, 77] width 133 height 27
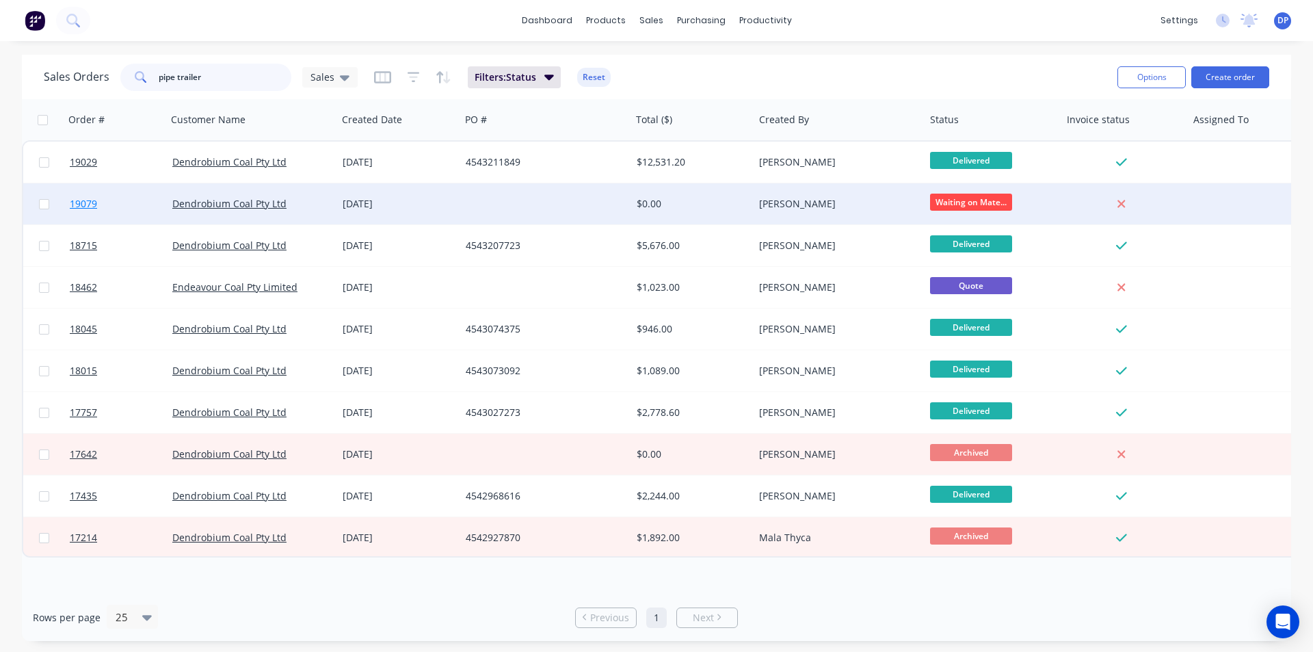
type input "pipe trailer"
click at [85, 211] on link "19079" at bounding box center [121, 203] width 103 height 41
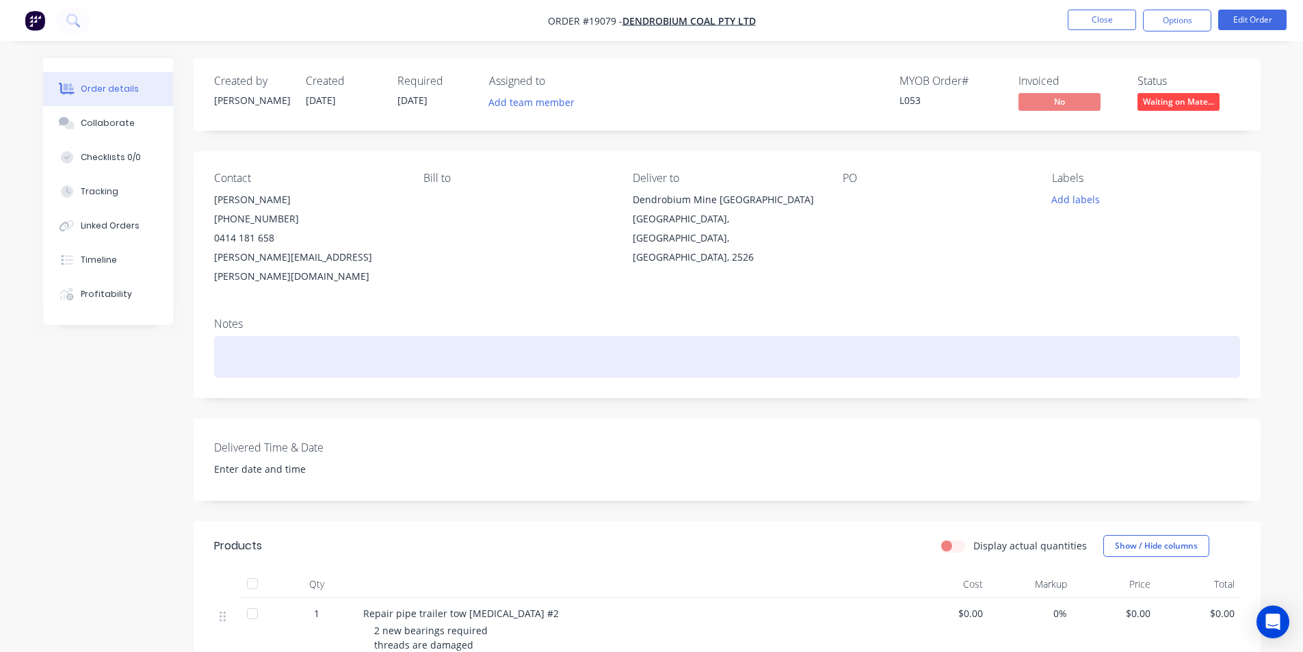
scroll to position [68, 0]
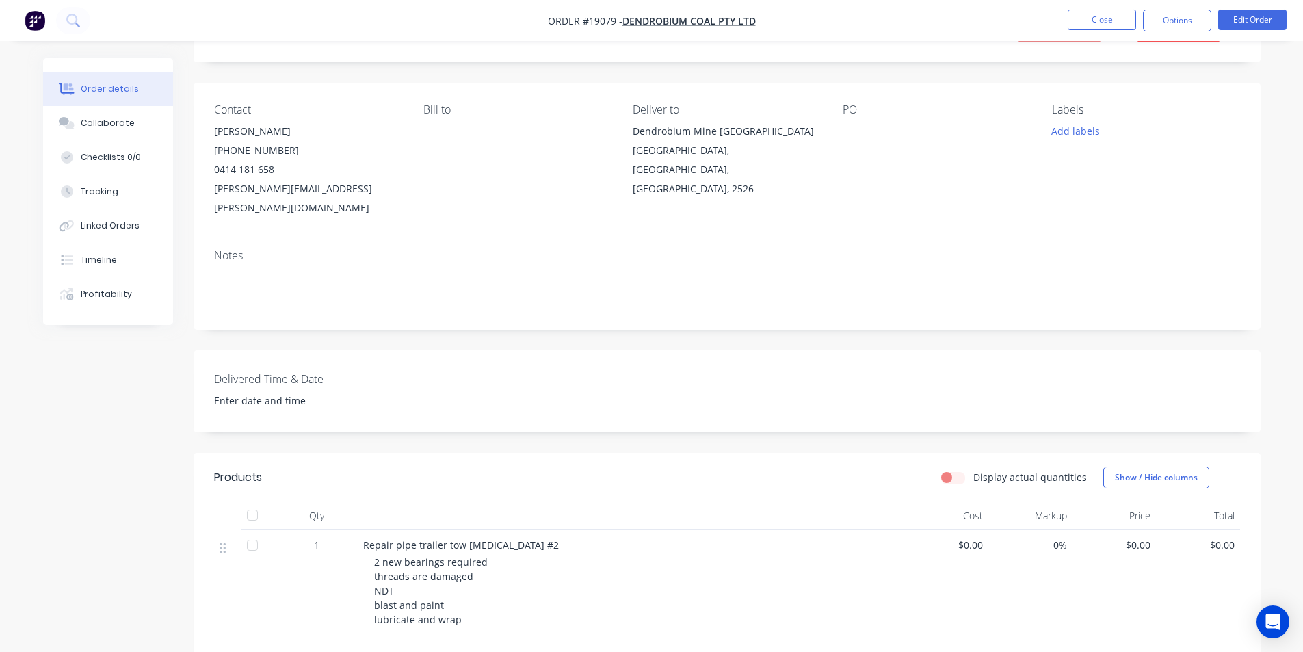
click at [34, 23] on img "button" at bounding box center [35, 20] width 21 height 21
